Goal: Task Accomplishment & Management: Complete application form

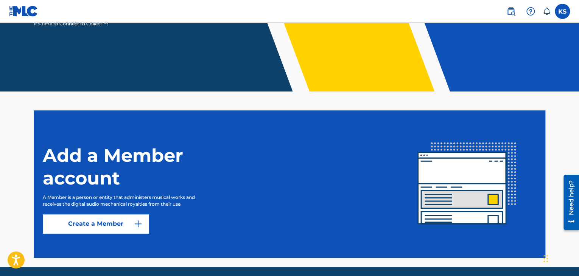
scroll to position [157, 0]
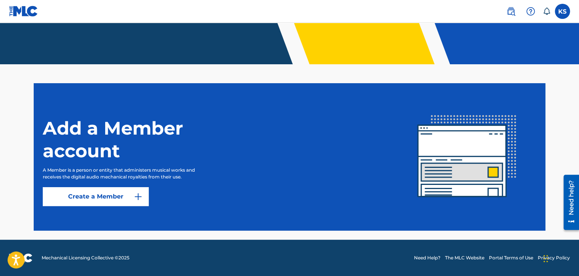
click at [116, 191] on link "Create a Member" at bounding box center [96, 196] width 106 height 19
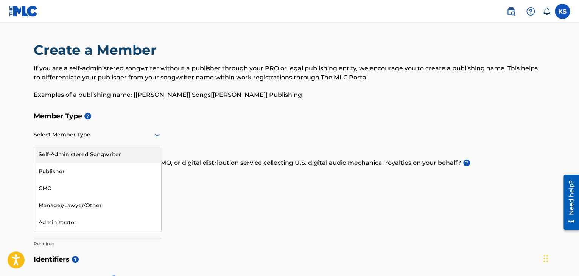
click at [87, 137] on div at bounding box center [98, 134] width 128 height 9
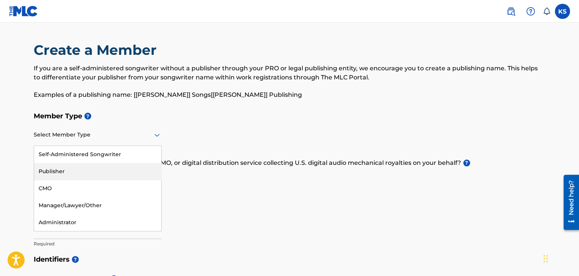
click at [76, 171] on div "Publisher" at bounding box center [97, 171] width 127 height 17
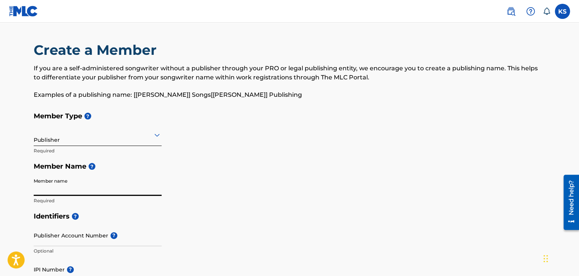
click at [76, 190] on input "Member name" at bounding box center [98, 185] width 128 height 22
type input "[PERSON_NAME] Music Publishing"
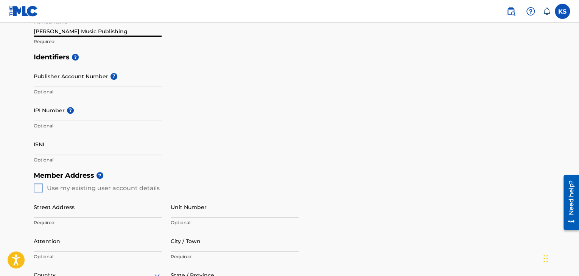
scroll to position [160, 0]
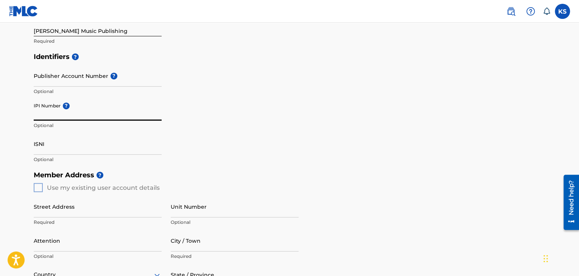
paste input "00897069769"
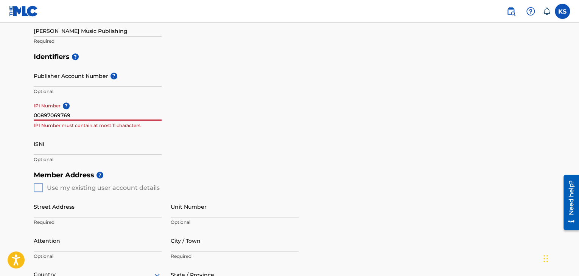
type input "00897069769"
click at [267, 49] on h5 "Identifiers ?" at bounding box center [290, 57] width 512 height 16
click at [174, 135] on div "Identifiers ? Publisher Account Number ? Optional IPI Number ? 00897069769 IPI …" at bounding box center [290, 108] width 512 height 118
click at [125, 142] on input "ISNI" at bounding box center [98, 144] width 128 height 22
drag, startPoint x: 96, startPoint y: 112, endPoint x: 29, endPoint y: 105, distance: 67.4
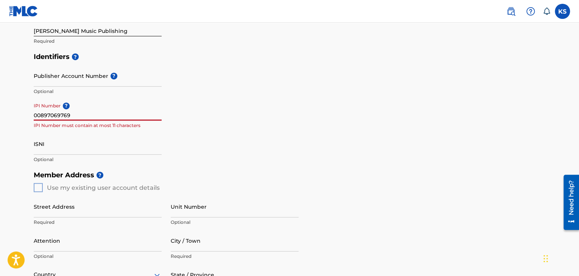
click at [29, 105] on div "Create a Member If you are a self-administered songwriter without a publisher t…" at bounding box center [290, 162] width 530 height 561
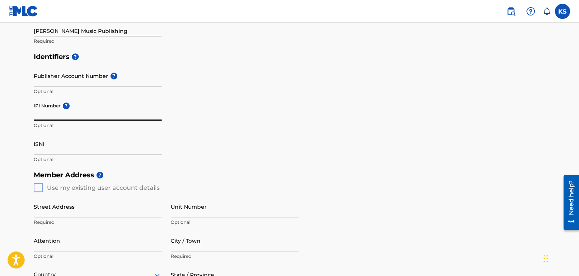
paste input "00897069769"
type input "00897069769"
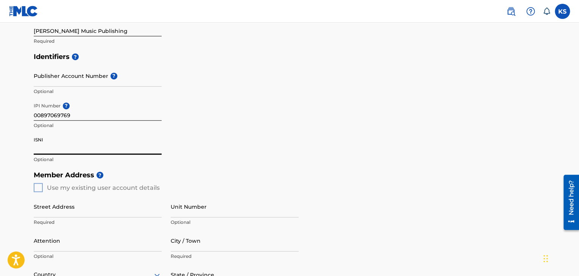
click at [75, 147] on input "ISNI" at bounding box center [98, 144] width 128 height 22
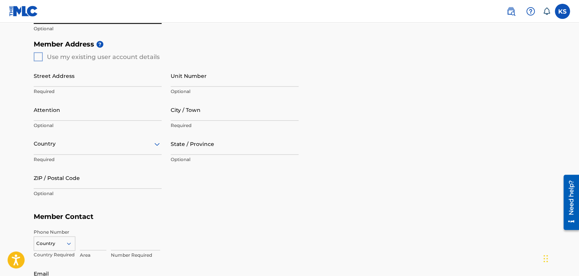
click at [34, 56] on div "Member Address ? Use my existing user account details Street Address Required U…" at bounding box center [290, 122] width 512 height 173
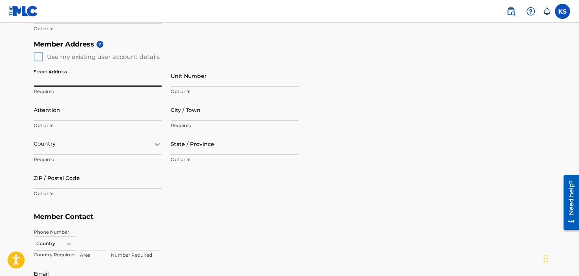
click at [46, 80] on input "Street Address" at bounding box center [98, 76] width 128 height 22
type input "v"
type input "[STREET_ADDRESS]"
click at [188, 73] on input "Unit Number" at bounding box center [235, 76] width 128 height 22
type input "204"
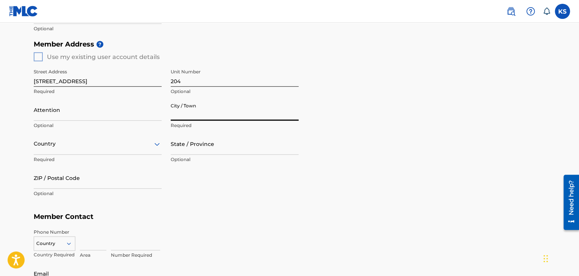
click at [184, 114] on input "City / Town" at bounding box center [235, 110] width 128 height 22
type input "A"
type input "East [GEOGRAPHIC_DATA]"
click at [190, 147] on input "State / Province" at bounding box center [235, 144] width 128 height 22
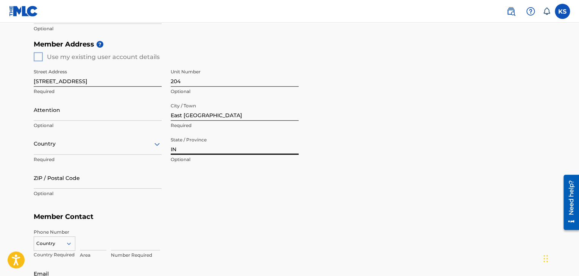
type input "IN"
click at [56, 143] on div at bounding box center [98, 143] width 128 height 9
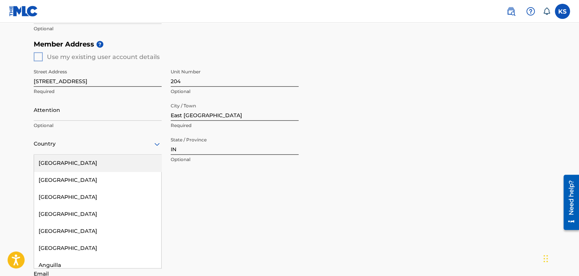
click at [56, 159] on div "[GEOGRAPHIC_DATA]" at bounding box center [97, 163] width 127 height 17
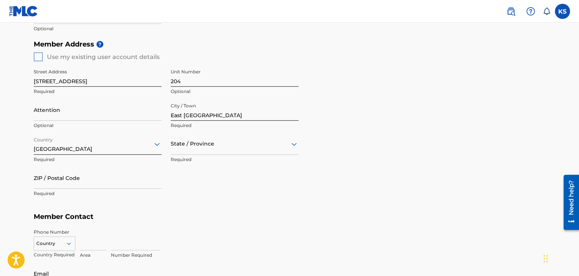
click at [55, 176] on input "ZIP / Postal Code" at bounding box center [98, 178] width 128 height 22
type input "46312"
click at [143, 197] on p "Required" at bounding box center [98, 193] width 128 height 7
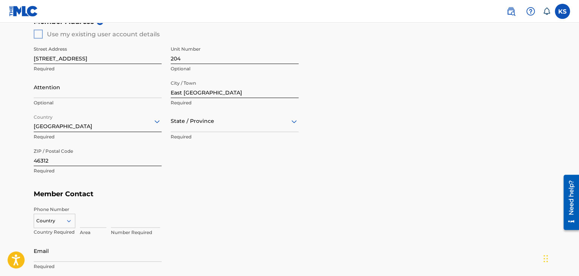
scroll to position [315, 0]
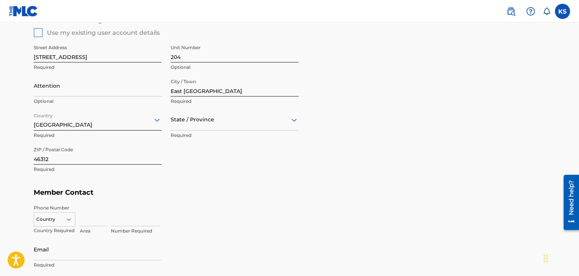
click at [270, 125] on div "State / Province" at bounding box center [235, 120] width 128 height 22
click at [221, 164] on div "[US_STATE]" at bounding box center [234, 170] width 127 height 17
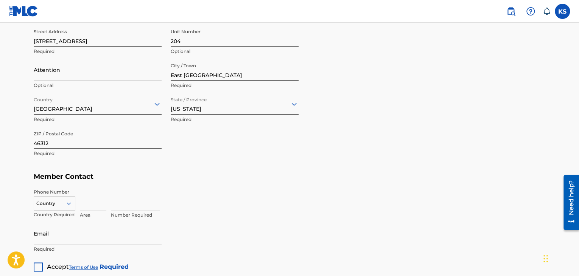
scroll to position [336, 0]
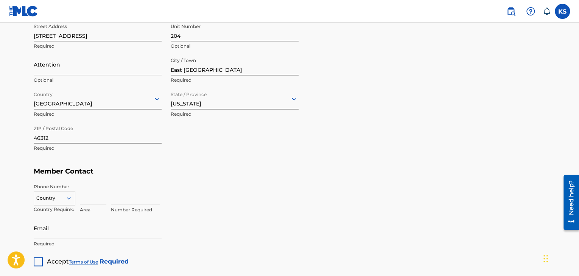
click at [65, 198] on div "Country" at bounding box center [55, 196] width 42 height 11
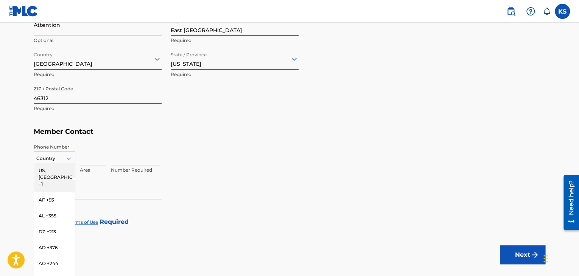
click at [58, 171] on div "US, [GEOGRAPHIC_DATA] +1" at bounding box center [54, 178] width 41 height 30
click at [95, 155] on input at bounding box center [93, 155] width 26 height 22
type input "708"
click at [114, 162] on input at bounding box center [135, 155] width 49 height 22
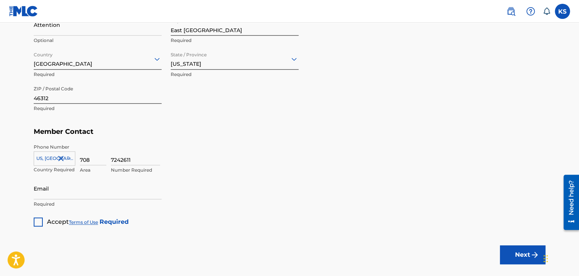
type input "7242611"
click at [106, 188] on input "Email" at bounding box center [98, 189] width 128 height 22
click at [102, 188] on input "krystalsykes" at bounding box center [98, 189] width 128 height 22
type input "[EMAIL_ADDRESS][DOMAIN_NAME]"
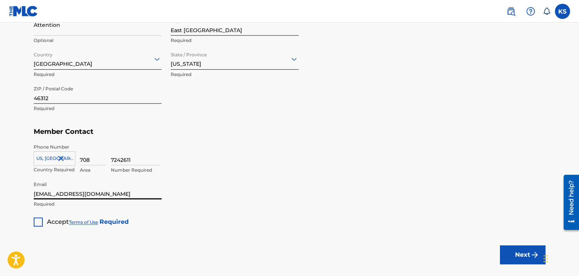
click at [42, 224] on div "Accept Terms of Use Required" at bounding box center [81, 219] width 95 height 15
click at [39, 218] on div at bounding box center [38, 222] width 9 height 9
click at [514, 252] on button "Next" at bounding box center [522, 255] width 45 height 19
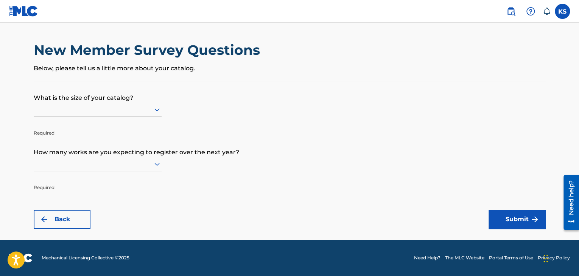
click at [148, 112] on div at bounding box center [98, 109] width 128 height 9
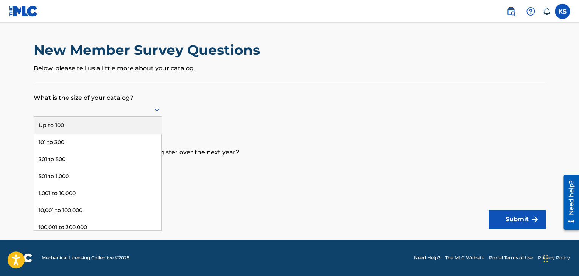
click at [241, 114] on form "What is the size of your catalog? 9 results available. Use Up and Down to choos…" at bounding box center [290, 155] width 512 height 147
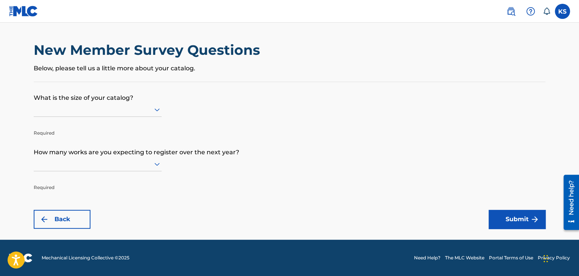
click at [58, 170] on div at bounding box center [98, 164] width 128 height 14
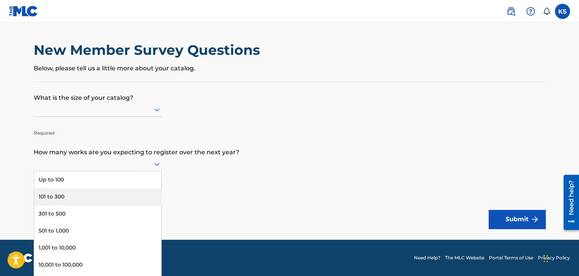
click at [150, 108] on div at bounding box center [98, 109] width 128 height 9
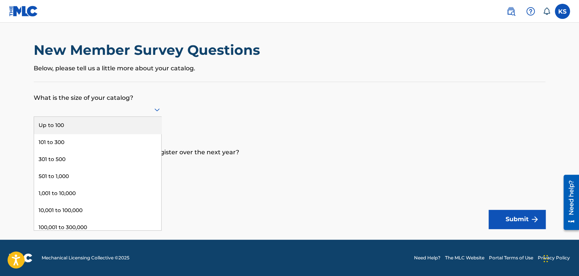
click at [104, 123] on div "Up to 100" at bounding box center [97, 125] width 127 height 17
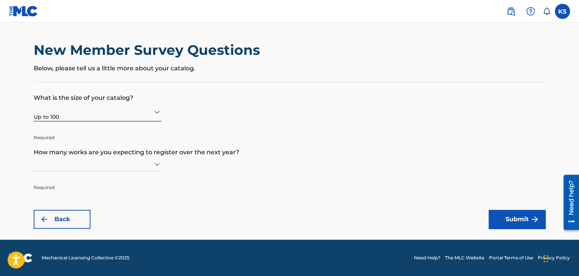
click at [157, 111] on icon at bounding box center [157, 112] width 9 height 9
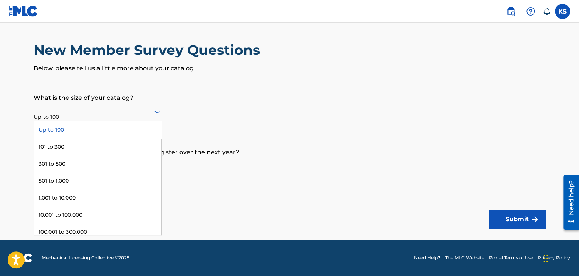
click at [218, 128] on form "What is the size of your catalog? 9 results available. Use Up and Down to choos…" at bounding box center [290, 155] width 512 height 147
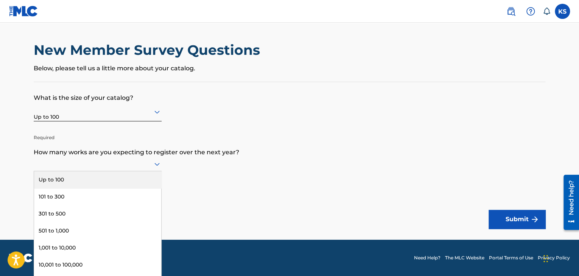
click at [155, 169] on div at bounding box center [98, 164] width 128 height 14
click at [97, 181] on div "Up to 100" at bounding box center [97, 179] width 127 height 17
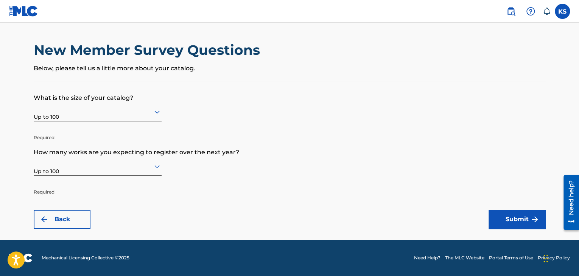
click at [499, 212] on button "Submit" at bounding box center [517, 219] width 57 height 19
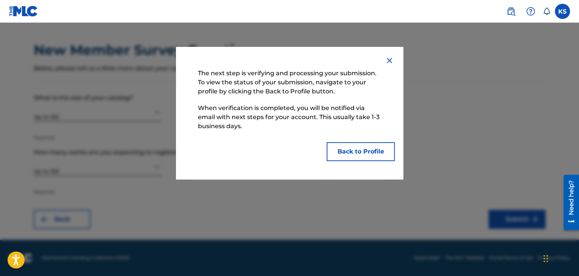
click at [354, 154] on button "Back to Profile" at bounding box center [361, 151] width 68 height 19
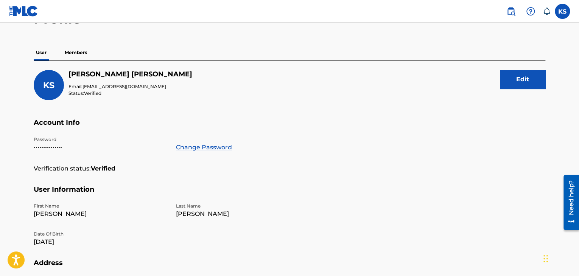
scroll to position [36, 0]
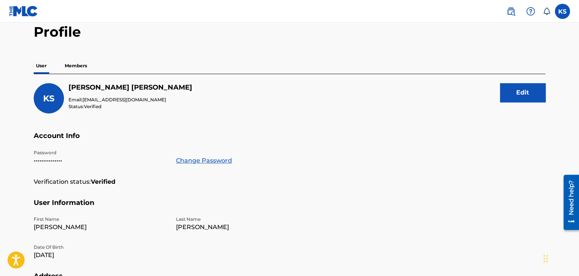
click at [75, 69] on p "Members" at bounding box center [75, 66] width 27 height 16
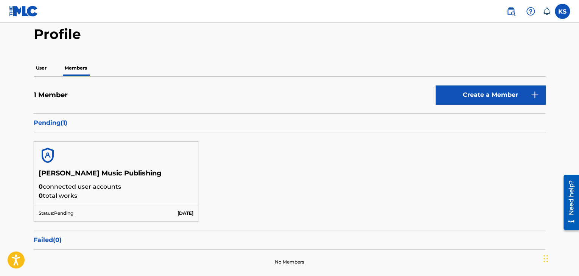
scroll to position [36, 0]
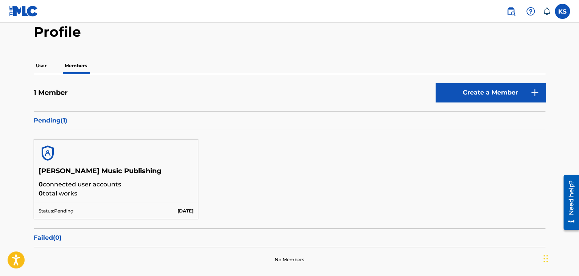
click at [461, 88] on link "Create a Member" at bounding box center [491, 92] width 110 height 19
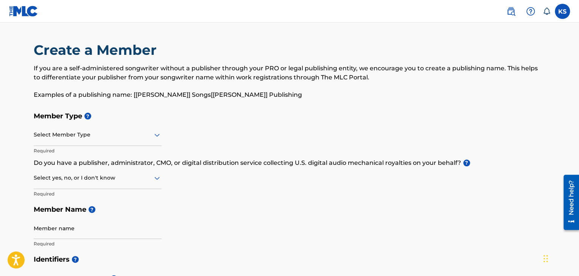
click at [106, 138] on div at bounding box center [98, 134] width 128 height 9
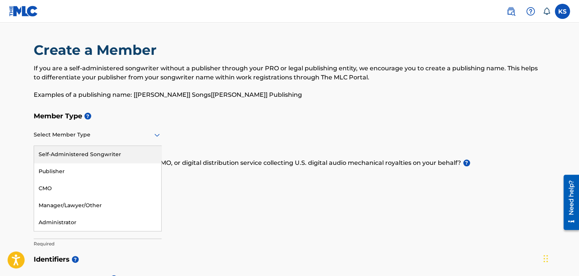
click at [95, 157] on div "Self-Administered Songwriter" at bounding box center [97, 154] width 127 height 17
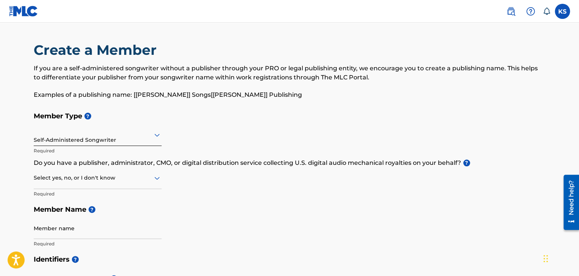
click at [88, 182] on div at bounding box center [98, 177] width 128 height 9
click at [83, 213] on div "No" at bounding box center [97, 214] width 127 height 17
click at [83, 231] on input "Member name" at bounding box center [98, 229] width 128 height 22
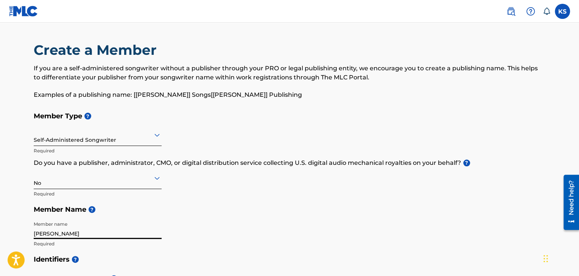
type input "[PERSON_NAME]"
click at [165, 231] on div "Member Type ? Self-Administered Songwriter Required Do you have a publisher, ad…" at bounding box center [290, 179] width 512 height 143
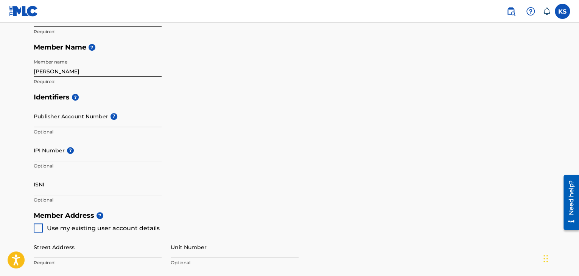
scroll to position [164, 0]
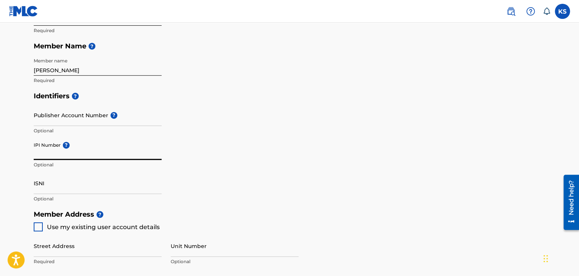
paste input "00897069769"
type input "00897069769"
click at [79, 190] on input "ISNI" at bounding box center [98, 184] width 128 height 22
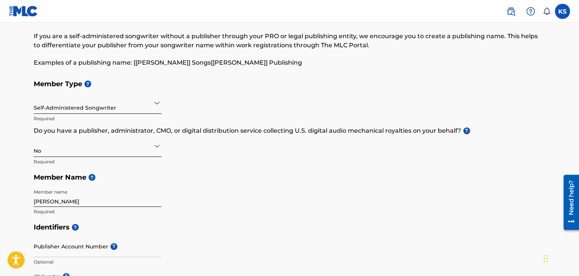
scroll to position [32, 0]
click at [147, 150] on div at bounding box center [98, 146] width 128 height 9
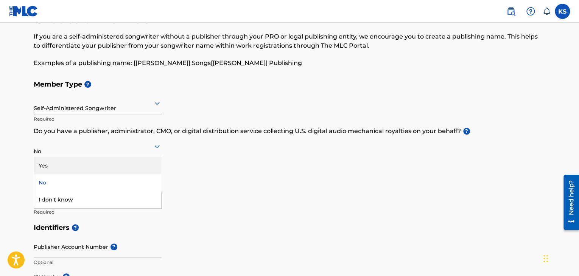
click at [62, 160] on div "Yes" at bounding box center [97, 165] width 127 height 17
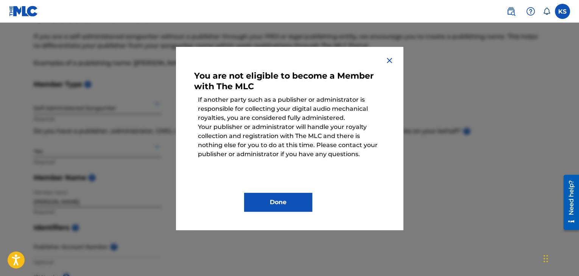
click at [276, 203] on button "Done" at bounding box center [278, 202] width 68 height 19
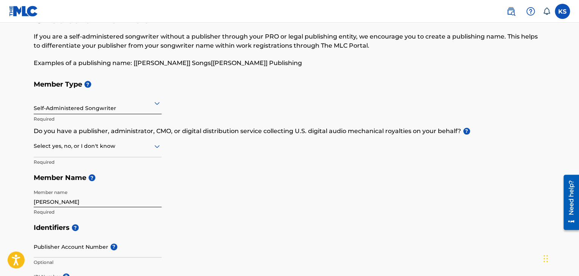
click at [150, 147] on div at bounding box center [98, 146] width 128 height 9
click at [113, 203] on div "I don't know" at bounding box center [97, 200] width 127 height 17
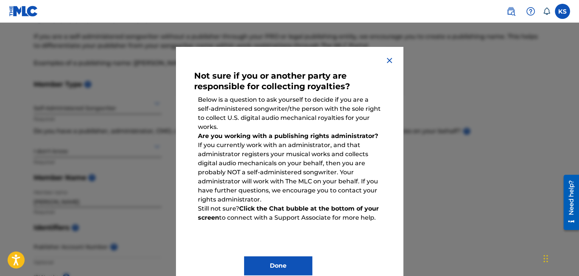
click at [256, 258] on button "Done" at bounding box center [278, 266] width 68 height 19
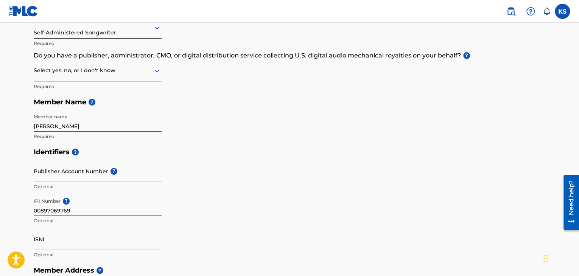
scroll to position [0, 0]
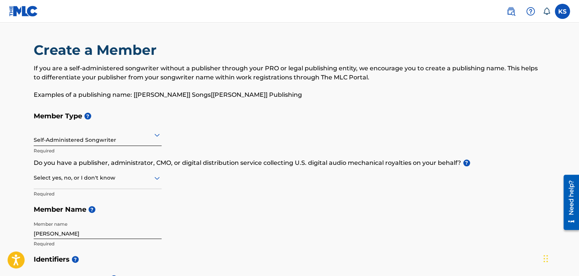
click at [515, 14] on img at bounding box center [510, 11] width 9 height 9
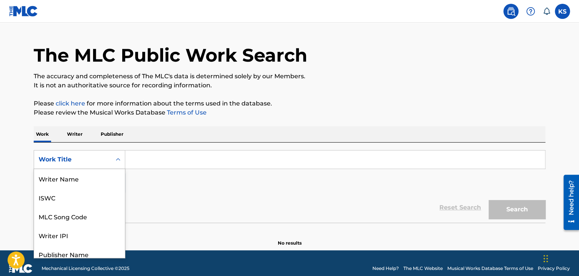
scroll to position [24, 0]
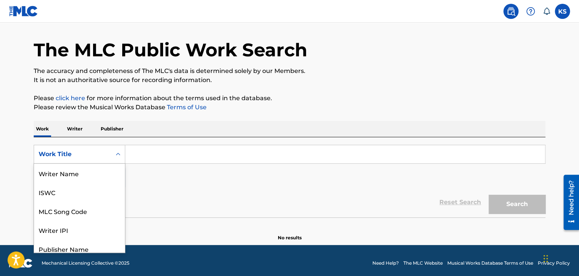
click at [86, 162] on div "Work Title" at bounding box center [80, 154] width 92 height 19
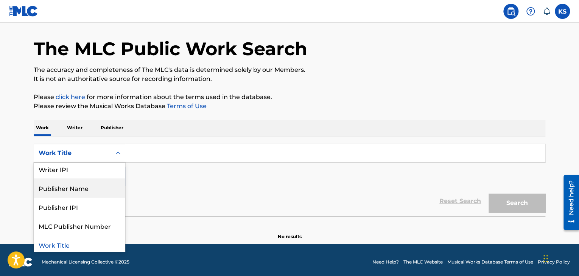
scroll to position [62, 0]
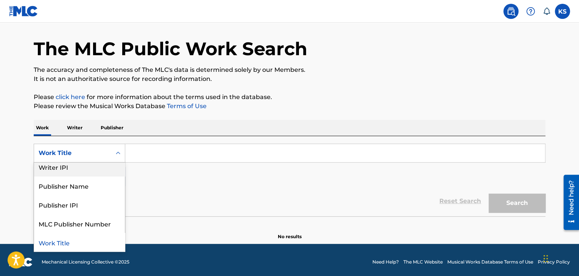
click at [90, 166] on div "Writer IPI" at bounding box center [79, 166] width 91 height 19
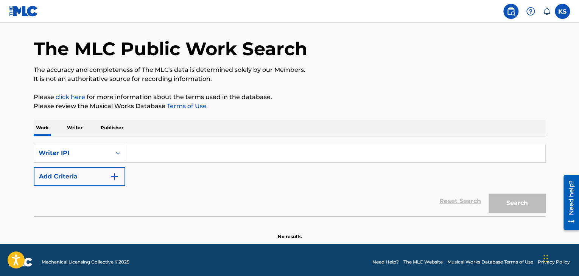
click at [200, 149] on input "Search Form" at bounding box center [335, 153] width 420 height 18
click at [138, 150] on input "Search Form" at bounding box center [335, 153] width 420 height 18
paste input "00897069769"
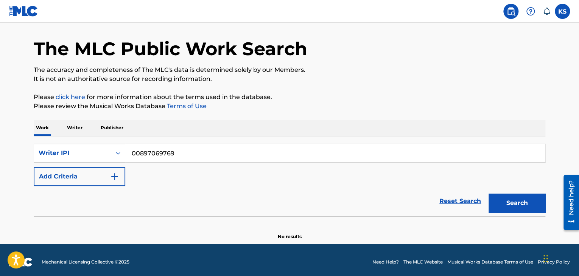
type input "00897069769"
click at [533, 202] on button "Search" at bounding box center [517, 203] width 57 height 19
drag, startPoint x: 329, startPoint y: 152, endPoint x: 191, endPoint y: 144, distance: 138.8
click at [191, 144] on input "00897069769" at bounding box center [335, 153] width 420 height 18
drag, startPoint x: 131, startPoint y: 152, endPoint x: 179, endPoint y: 154, distance: 48.1
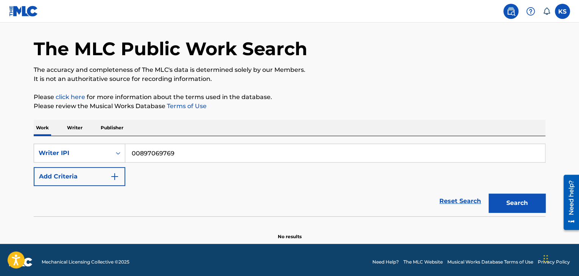
click at [179, 154] on input "00897069769" at bounding box center [335, 153] width 420 height 18
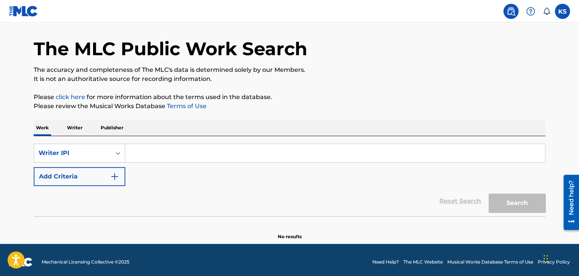
click at [76, 125] on p "Writer" at bounding box center [75, 128] width 20 height 16
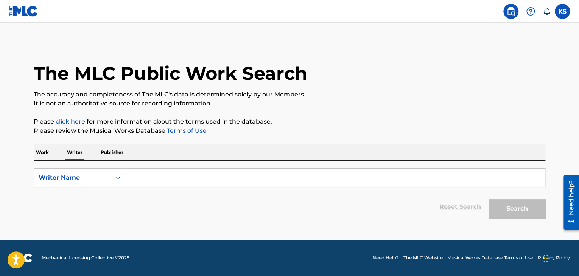
click at [117, 153] on p "Publisher" at bounding box center [111, 153] width 27 height 16
click at [77, 156] on p "Writer" at bounding box center [75, 153] width 20 height 16
click at [142, 179] on input "Search Form" at bounding box center [335, 178] width 420 height 18
click at [120, 179] on icon "Search Form" at bounding box center [118, 178] width 8 height 8
click at [101, 214] on div "Writer Name" at bounding box center [79, 215] width 91 height 19
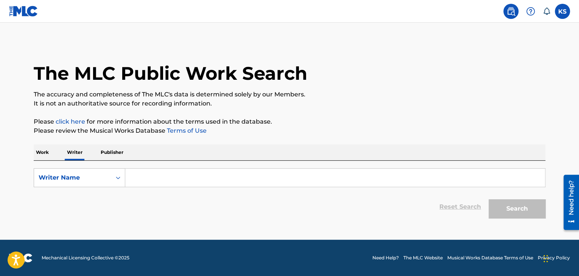
click at [146, 182] on input "Search Form" at bounding box center [335, 178] width 420 height 18
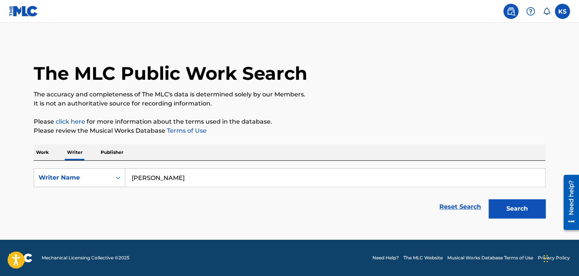
type input "[PERSON_NAME]"
click at [536, 209] on button "Search" at bounding box center [517, 208] width 57 height 19
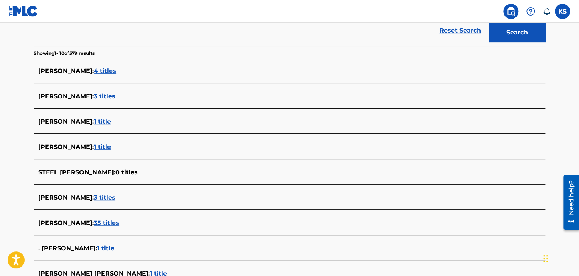
scroll to position [177, 0]
click at [94, 197] on span "3 titles" at bounding box center [105, 197] width 22 height 7
